Goal: Task Accomplishment & Management: Use online tool/utility

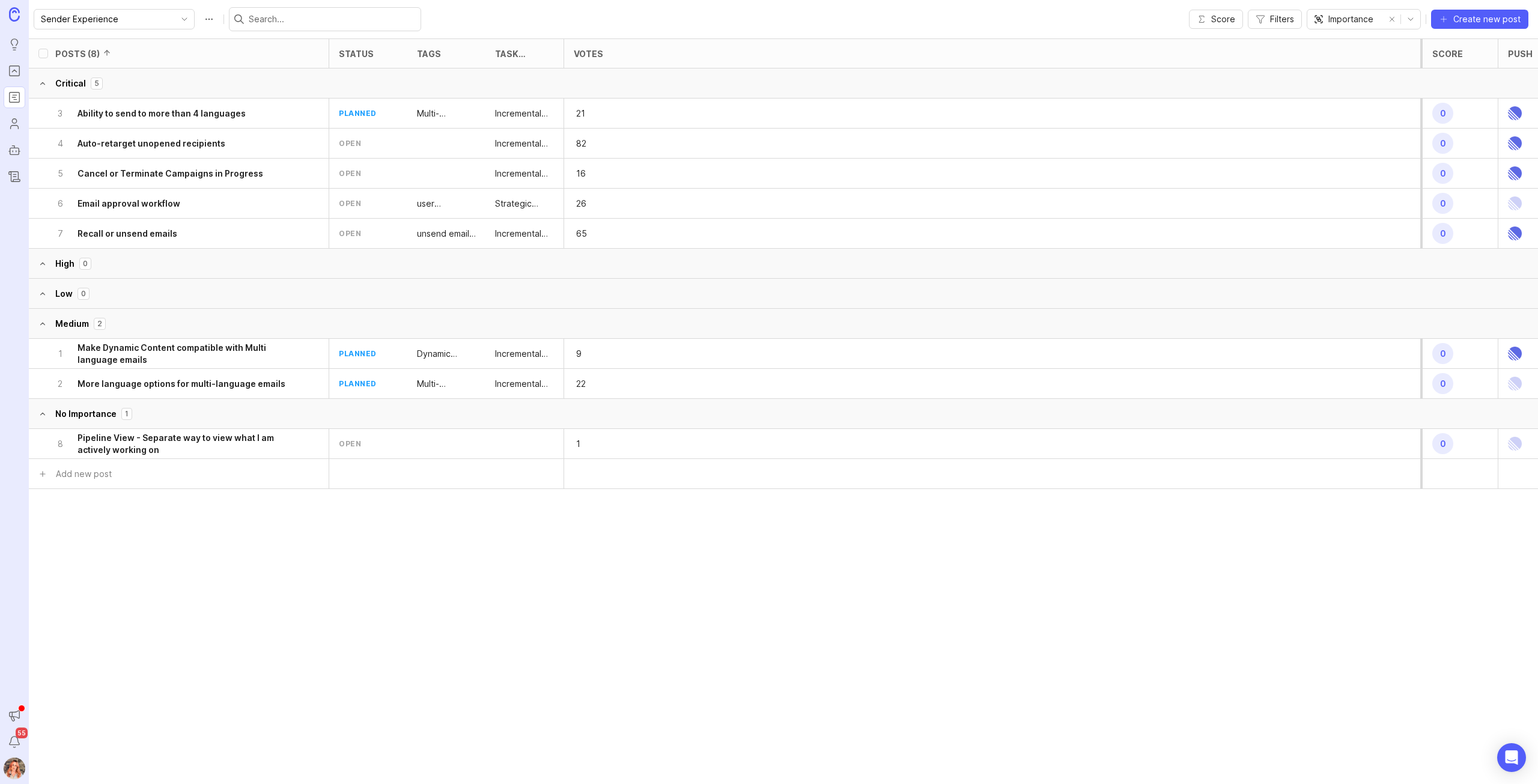
drag, startPoint x: 1422, startPoint y: 61, endPoint x: 1274, endPoint y: 75, distance: 148.7
click at [1281, 75] on div "Posts (8) status tags Task Type Votes Score Push Critical 5 3 Ability to send t…" at bounding box center [793, 363] width 1529 height 650
click at [667, 65] on div at bounding box center [669, 248] width 7 height 421
drag, startPoint x: 486, startPoint y: 52, endPoint x: 607, endPoint y: 58, distance: 121.1
click at [632, 58] on div at bounding box center [635, 248] width 7 height 421
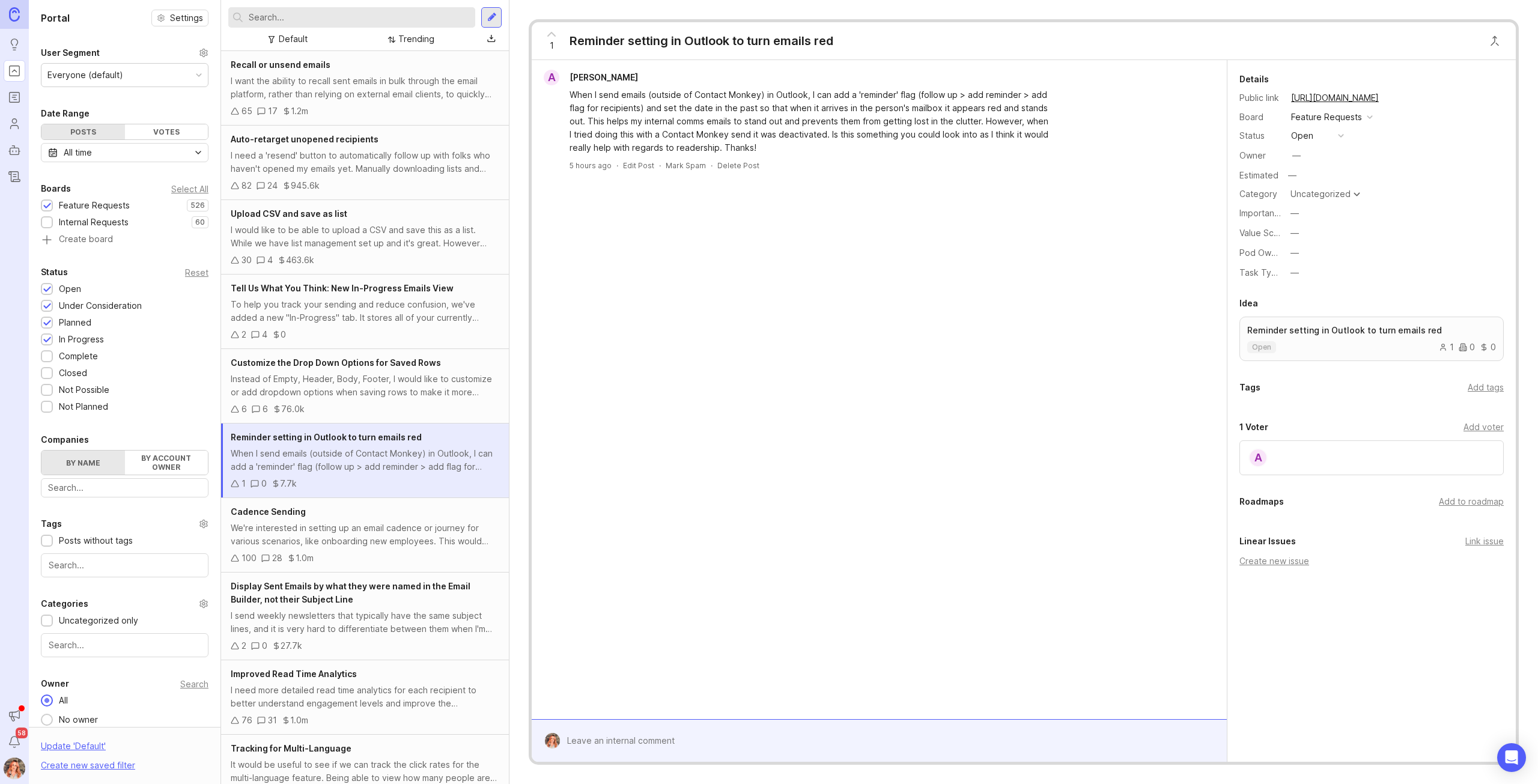
click at [1303, 254] on button "—" at bounding box center [1317, 252] width 60 height 16
click at [1311, 295] on Experience "Sender Experience" at bounding box center [1317, 296] width 60 height 22
click at [1347, 197] on div "Uncategorized" at bounding box center [1321, 194] width 60 height 8
type input "sending"
drag, startPoint x: 1340, startPoint y: 234, endPoint x: 1258, endPoint y: 178, distance: 99.3
